Goal: Task Accomplishment & Management: Manage account settings

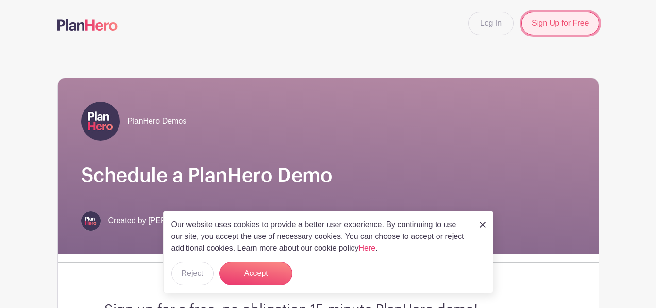
click at [564, 26] on link "Sign Up for Free" at bounding box center [560, 23] width 77 height 23
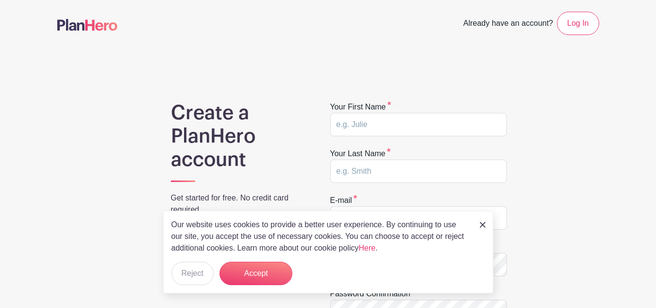
click at [483, 225] on img at bounding box center [483, 225] width 6 height 6
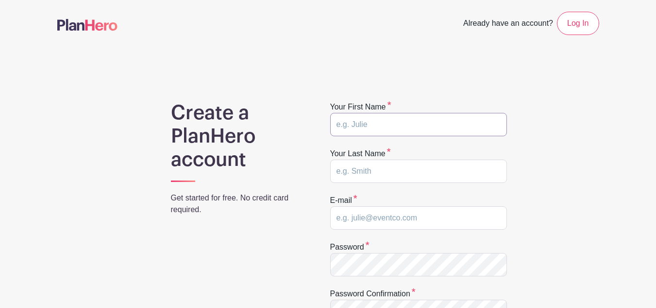
click at [404, 129] on input "text" at bounding box center [418, 124] width 177 height 23
type input "SheenaBrittany"
type input "DekleGelabert"
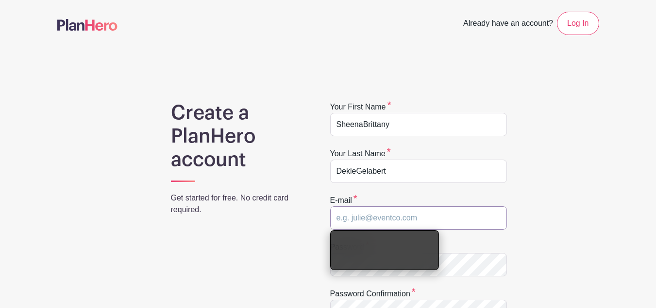
paste input "[EMAIL_ADDRESS][DOMAIN_NAME]"
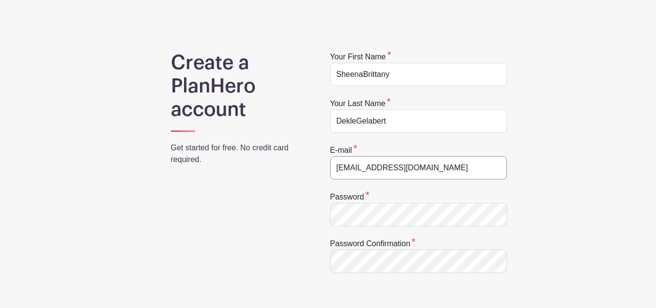
scroll to position [97, 0]
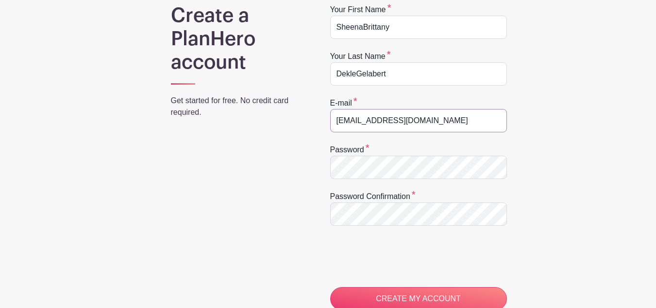
type input "[EMAIL_ADDRESS][DOMAIN_NAME]"
click at [201, 139] on div "Create a PlanHero account Get started for free. No credit card required. Your f…" at bounding box center [328, 222] width 542 height 437
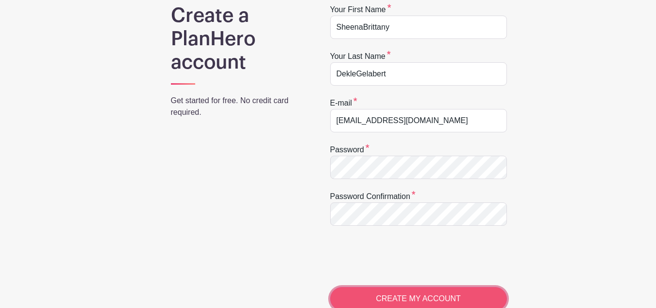
click at [405, 291] on input "CREATE MY ACCOUNT" at bounding box center [418, 298] width 177 height 23
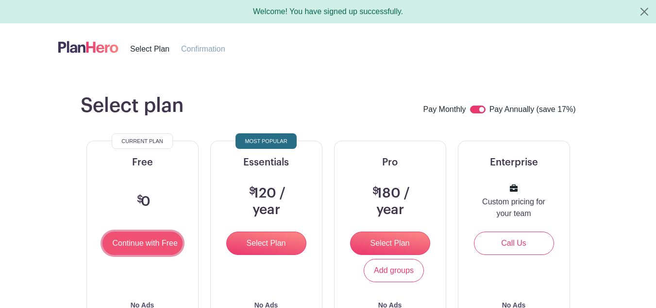
click at [131, 241] on input "Continue with Free" at bounding box center [143, 242] width 80 height 23
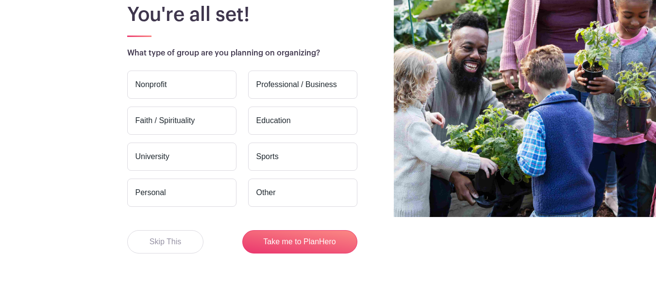
scroll to position [97, 0]
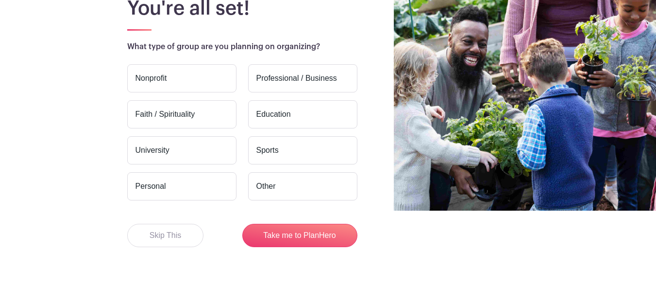
click at [206, 84] on label "Nonprofit" at bounding box center [181, 78] width 109 height 28
click at [0, 0] on input "Nonprofit" at bounding box center [0, 0] width 0 height 0
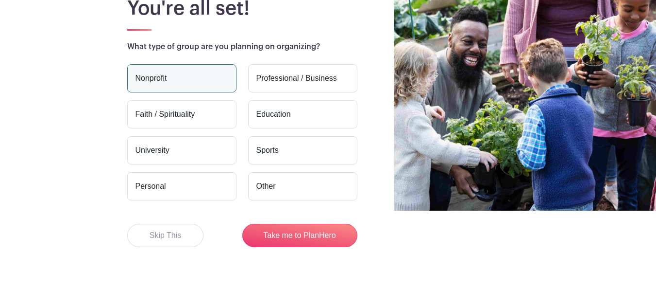
click at [204, 183] on label "Personal" at bounding box center [181, 186] width 109 height 28
click at [0, 0] on input "Personal" at bounding box center [0, 0] width 0 height 0
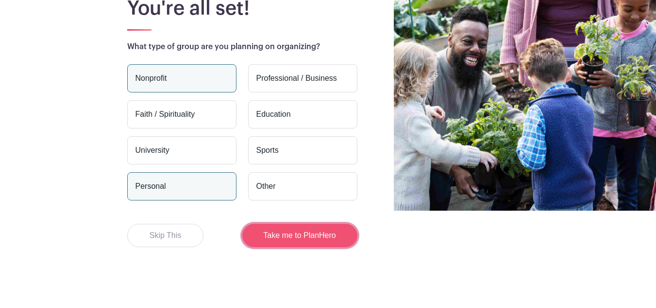
click at [328, 237] on button "Take me to PlanHero" at bounding box center [299, 234] width 115 height 23
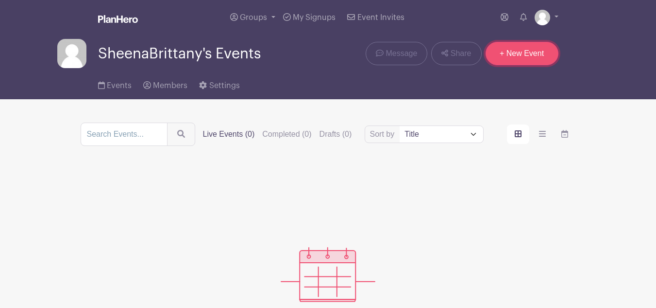
click at [518, 50] on link "+ New Event" at bounding box center [522, 53] width 73 height 23
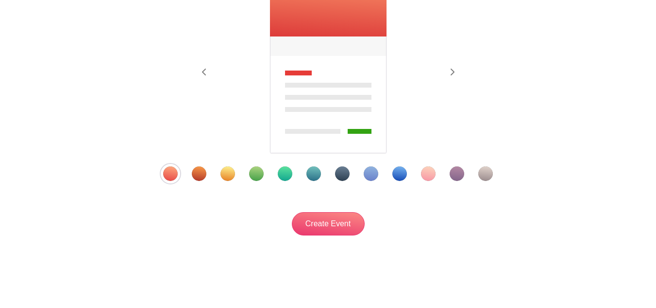
scroll to position [201, 0]
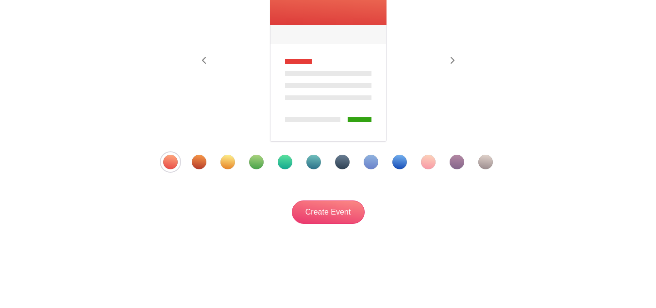
click at [251, 162] on div "Template 4" at bounding box center [256, 161] width 15 height 15
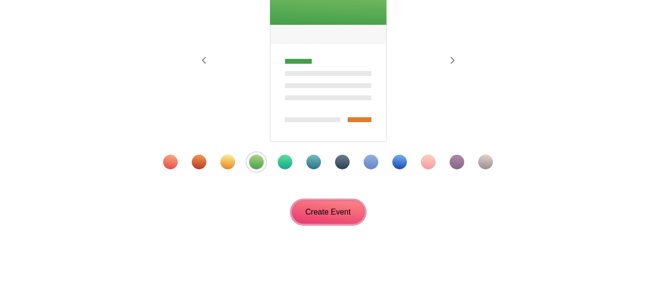
click at [341, 210] on input "Create Event" at bounding box center [328, 211] width 73 height 23
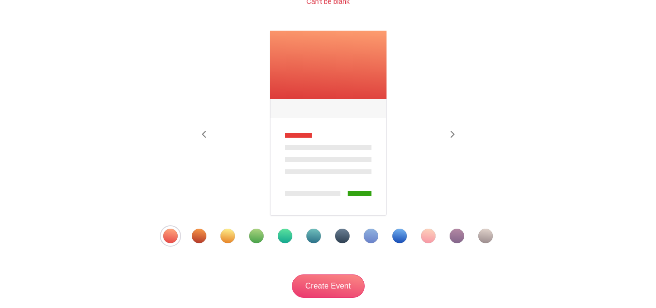
scroll to position [146, 0]
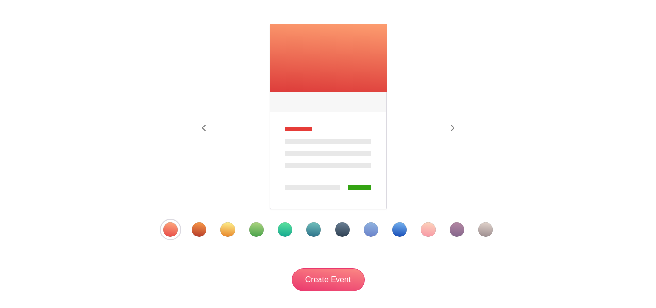
click at [258, 231] on div "Template 4" at bounding box center [256, 229] width 15 height 15
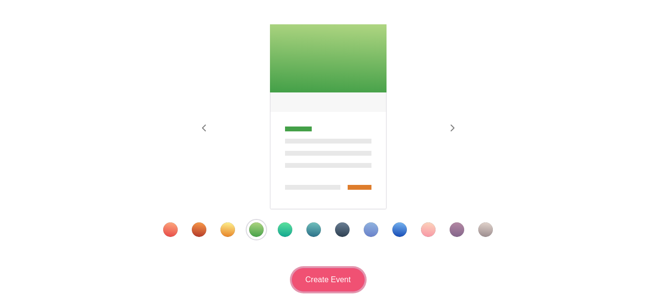
click at [337, 279] on input "Create Event" at bounding box center [328, 279] width 73 height 23
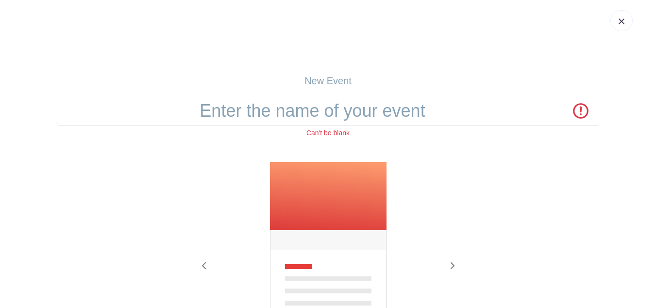
scroll to position [0, 0]
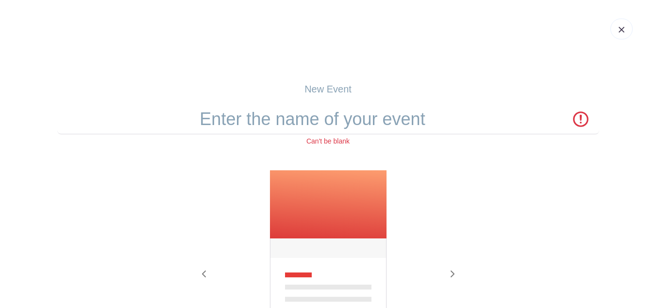
click at [330, 87] on p "New Event" at bounding box center [328, 89] width 542 height 15
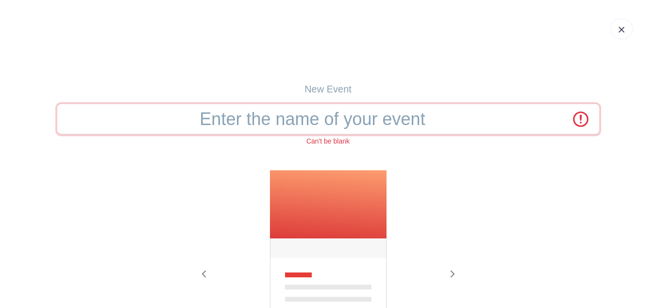
click at [369, 121] on input "text" at bounding box center [328, 119] width 542 height 30
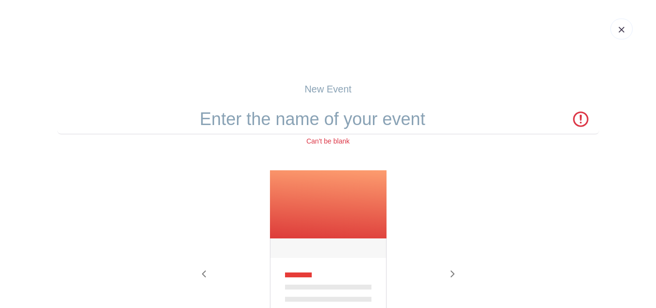
click at [623, 30] on img at bounding box center [622, 30] width 6 height 6
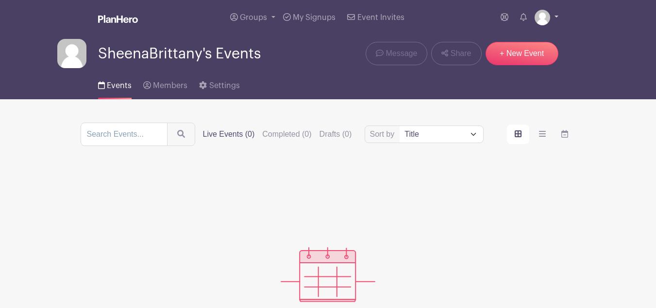
click at [552, 21] on link at bounding box center [547, 18] width 24 height 16
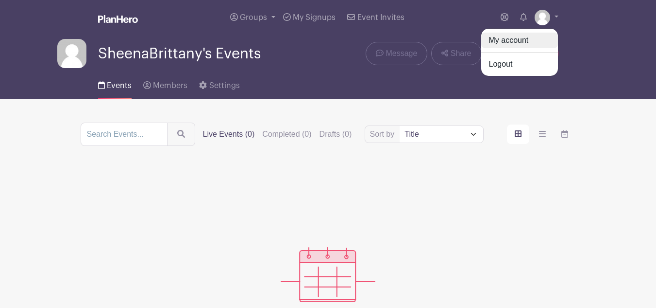
click at [536, 43] on link "My account" at bounding box center [519, 41] width 77 height 16
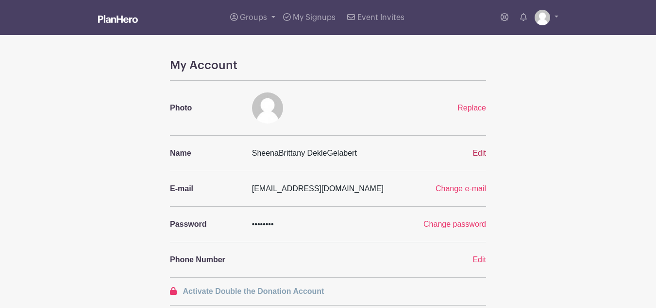
click at [477, 151] on span "Edit" at bounding box center [480, 153] width 14 height 8
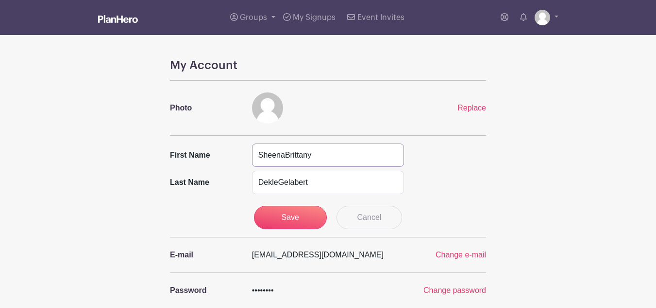
drag, startPoint x: 359, startPoint y: 159, endPoint x: 238, endPoint y: 126, distance: 125.5
type input "Troop11219"
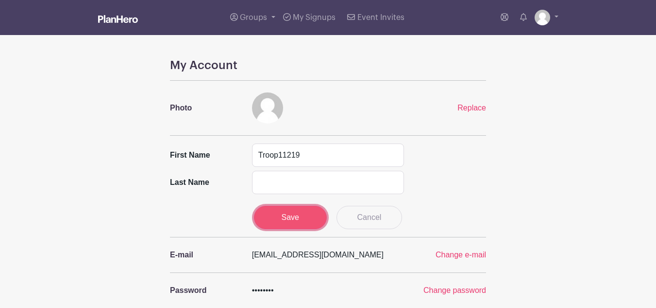
click at [288, 214] on input "Save" at bounding box center [290, 216] width 73 height 23
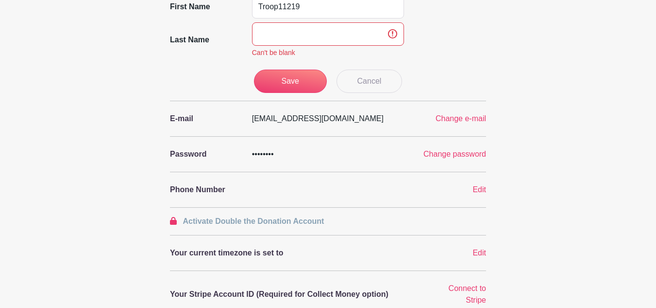
scroll to position [171, 0]
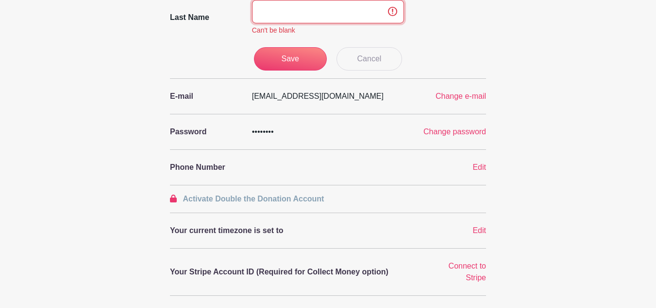
click at [309, 12] on input "text" at bounding box center [328, 11] width 153 height 23
type input "GirlScouts"
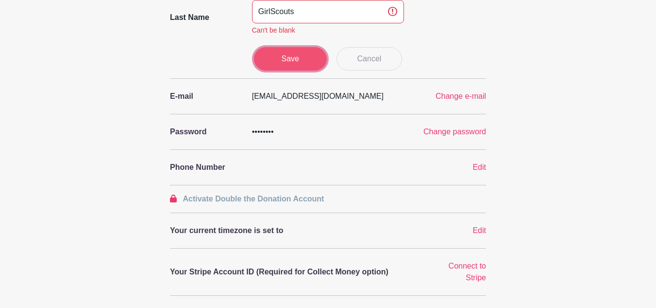
click at [301, 62] on input "Save" at bounding box center [290, 58] width 73 height 23
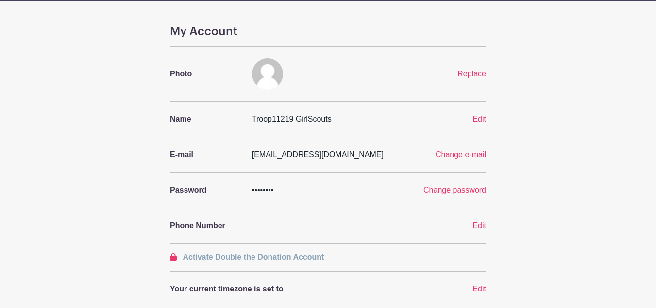
scroll to position [0, 0]
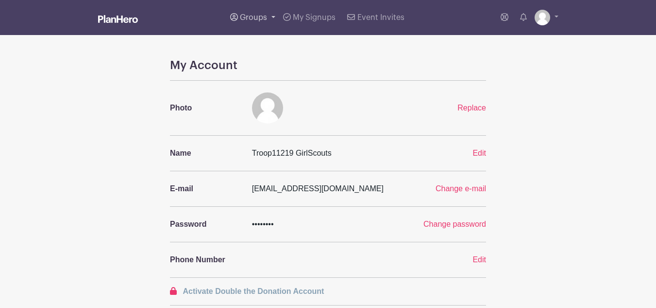
click at [257, 20] on span "Groups" at bounding box center [253, 18] width 27 height 8
click at [313, 19] on span "My Signups" at bounding box center [314, 18] width 43 height 8
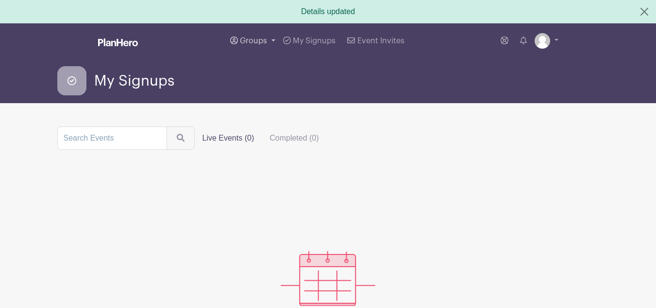
click at [247, 38] on span "Groups" at bounding box center [253, 41] width 27 height 8
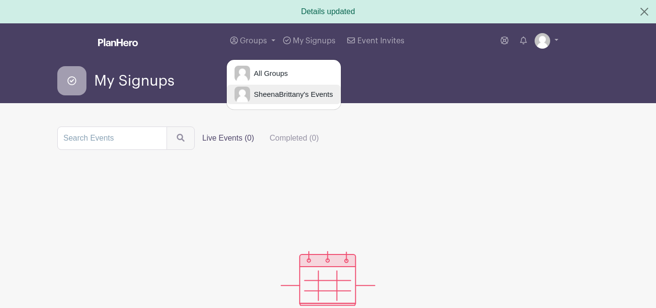
click at [256, 94] on span "SheenaBrittany's Events" at bounding box center [291, 94] width 83 height 11
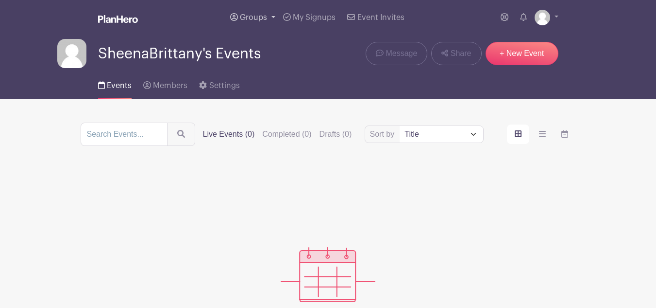
click at [248, 16] on span "Groups" at bounding box center [253, 18] width 27 height 8
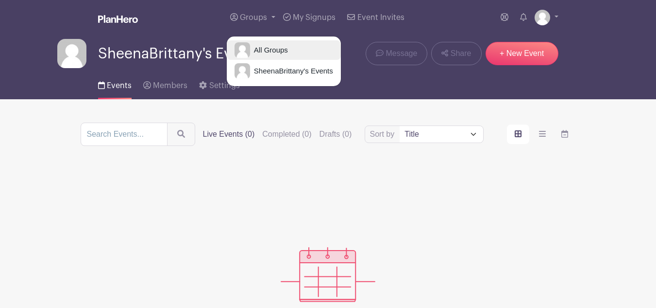
click at [254, 51] on span "All Groups" at bounding box center [269, 50] width 38 height 11
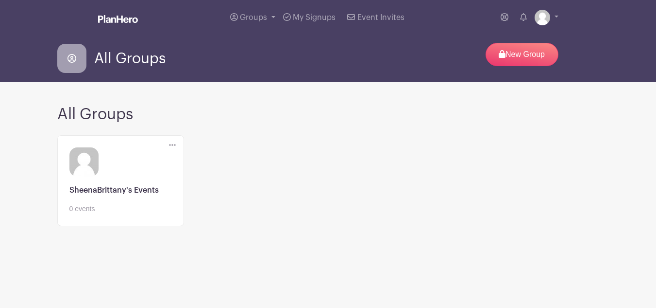
click at [234, 58] on div "All Groups New Group" at bounding box center [328, 58] width 542 height 31
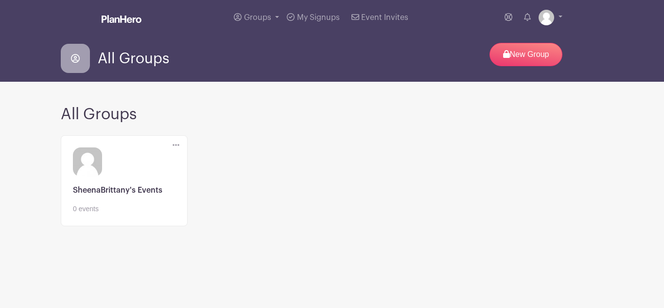
click at [155, 214] on link at bounding box center [124, 214] width 103 height 0
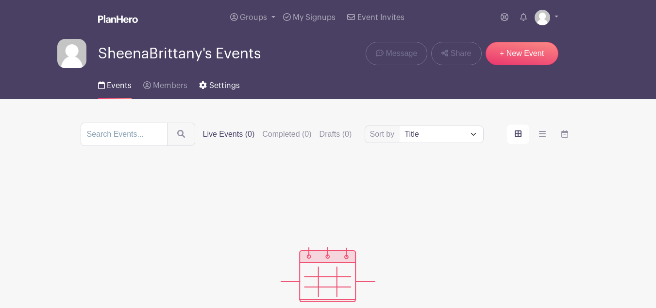
click at [209, 80] on link "Settings" at bounding box center [219, 83] width 40 height 31
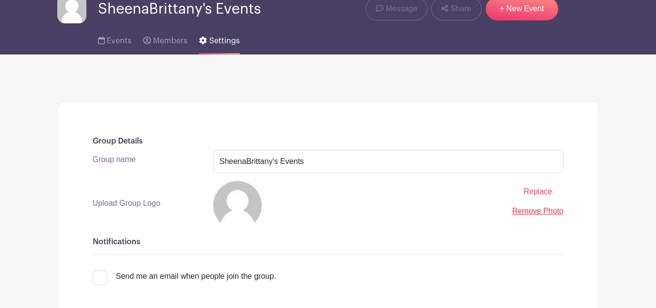
scroll to position [97, 0]
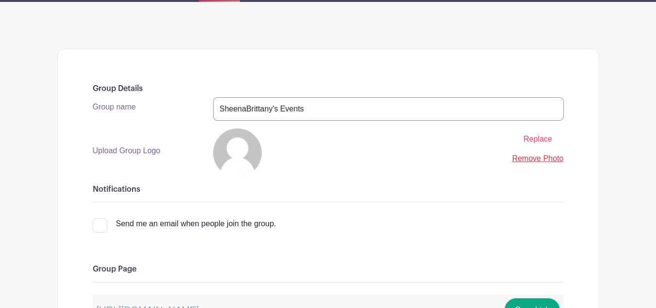
drag, startPoint x: 368, startPoint y: 110, endPoint x: 29, endPoint y: 86, distance: 340.0
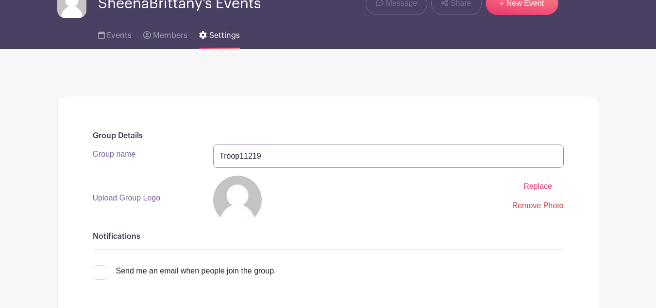
scroll to position [0, 0]
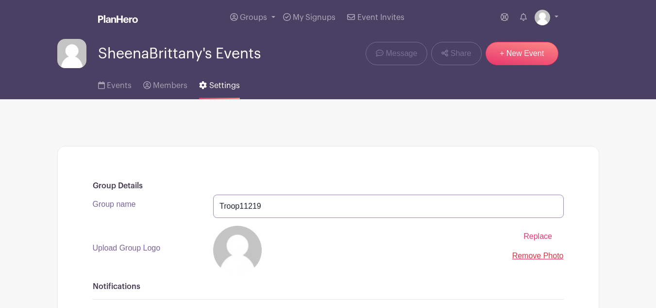
type input "Troop11219"
click at [538, 238] on span "Replace" at bounding box center [538, 236] width 29 height 8
click at [0, 0] on input "Replace" at bounding box center [0, 0] width 0 height 0
click at [376, 207] on input "Troop11219" at bounding box center [388, 205] width 351 height 23
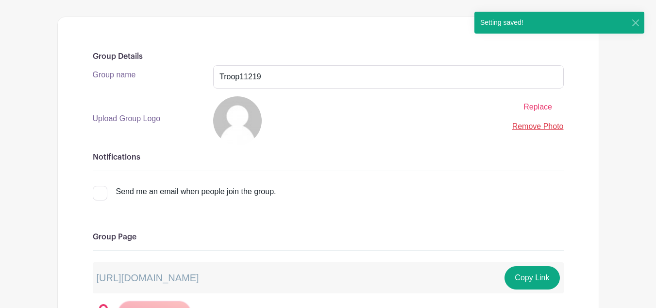
scroll to position [146, 0]
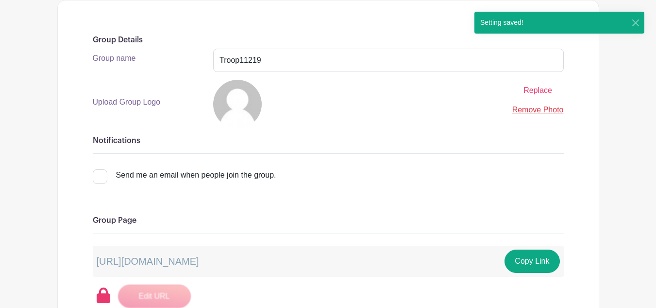
click at [387, 174] on div "Send me an email when people join the group." at bounding box center [328, 178] width 471 height 27
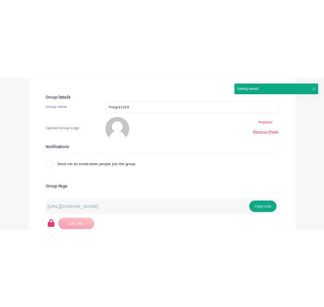
scroll to position [0, 0]
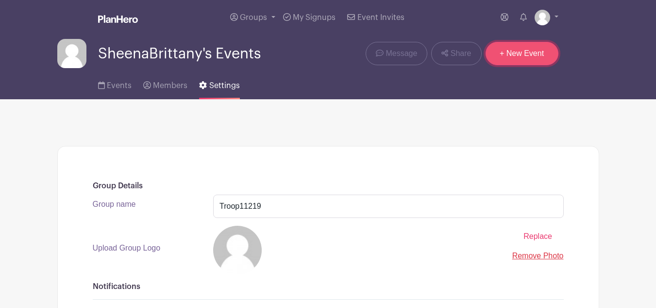
click at [536, 59] on link "+ New Event" at bounding box center [522, 53] width 73 height 23
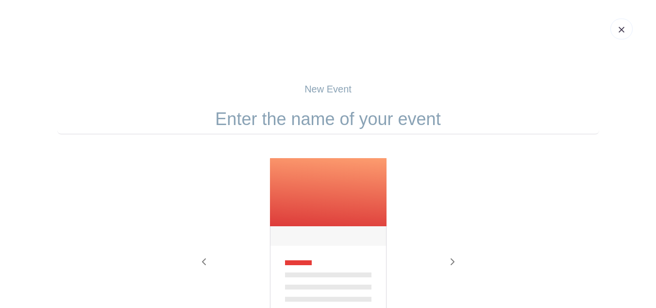
click at [387, 121] on input "text" at bounding box center [328, 119] width 542 height 30
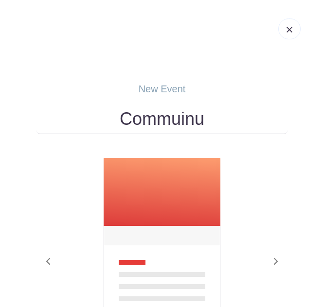
click at [150, 125] on input "Commuinu" at bounding box center [161, 119] width 251 height 30
paste input "Community 11 Robotics Team Info Meeting - Hosted by Troop 11134 JC"
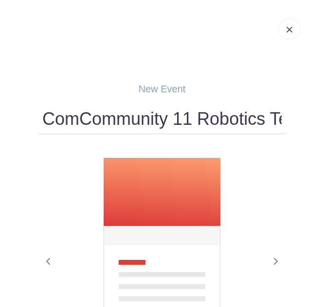
scroll to position [0, 352]
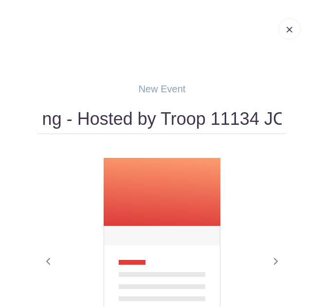
click at [150, 125] on input "ComCommunity 11 Robotics Team Info Meeting - Hosted by Troop 11134 JCmuinu" at bounding box center [161, 119] width 251 height 30
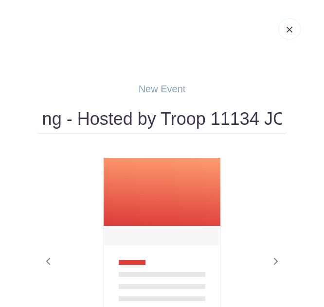
click at [150, 125] on input "ComCommunity 11 Robotics Team Info Meeting - Hosted by Troop 11134 JCmuinu" at bounding box center [161, 119] width 251 height 30
paste input "munity 11 Robotics Team Info Meeting - Hosted by Troop 11134 JC"
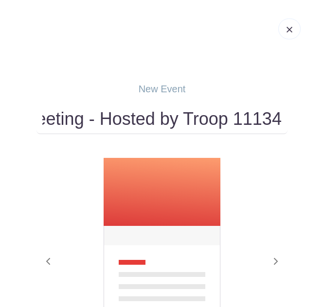
scroll to position [0, 293]
click at [85, 122] on input "Community 11 Robotics Team Info Meeting - Hosted by Troop 11134" at bounding box center [161, 119] width 251 height 30
drag, startPoint x: 85, startPoint y: 122, endPoint x: 311, endPoint y: 129, distance: 227.0
click at [311, 129] on main "New Event Community 11 Robotics Team Info Meeting - Hosted by Troop 11134 Previ…" at bounding box center [162, 266] width 324 height 416
click at [272, 120] on input "Community 11 Robotics Team Info Meeting - Hosted by Troop 11134" at bounding box center [161, 119] width 251 height 30
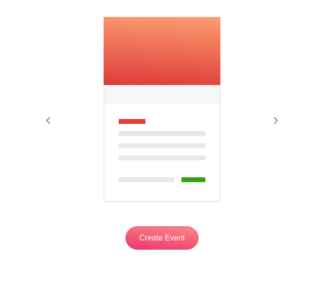
scroll to position [168, 0]
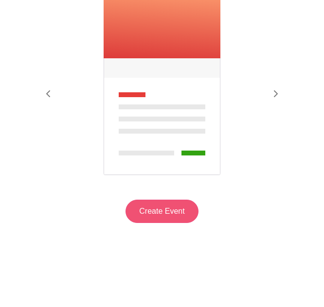
type input "Community 11 Robotics Team Info Meeting - Hosted by Troop 11134 - JC"
click at [161, 205] on input "Create Event" at bounding box center [161, 211] width 73 height 23
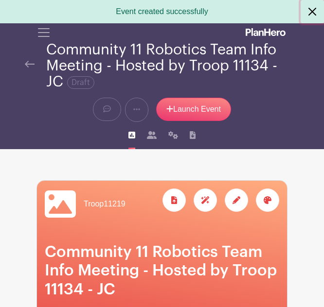
click at [310, 11] on button "Close" at bounding box center [311, 11] width 23 height 23
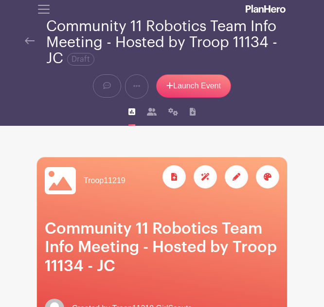
click at [27, 39] on img at bounding box center [30, 40] width 10 height 7
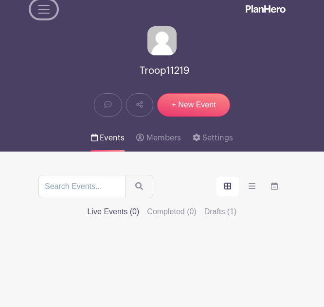
click at [54, 14] on button "Toggle navigation" at bounding box center [44, 9] width 26 height 18
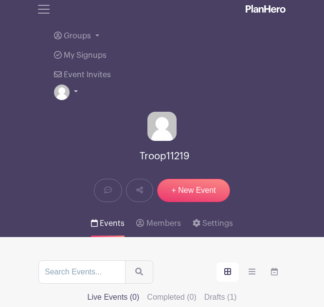
click at [66, 94] on img at bounding box center [62, 93] width 16 height 16
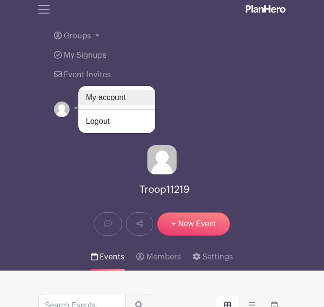
click at [98, 101] on link "My account" at bounding box center [116, 98] width 77 height 16
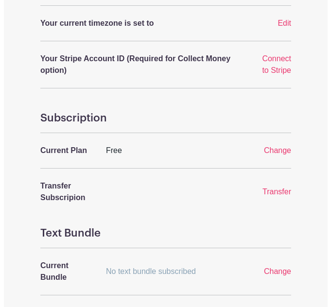
scroll to position [425, 0]
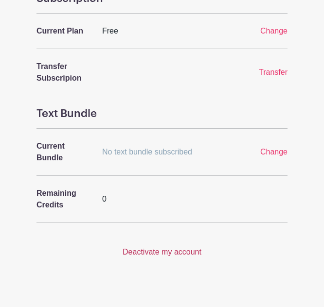
click at [187, 248] on link "Deactivate my account" at bounding box center [161, 252] width 79 height 8
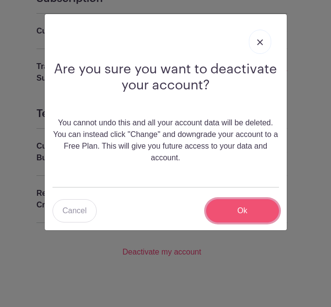
click at [233, 205] on input "Ok" at bounding box center [242, 210] width 73 height 23
